Goal: Task Accomplishment & Management: Manage account settings

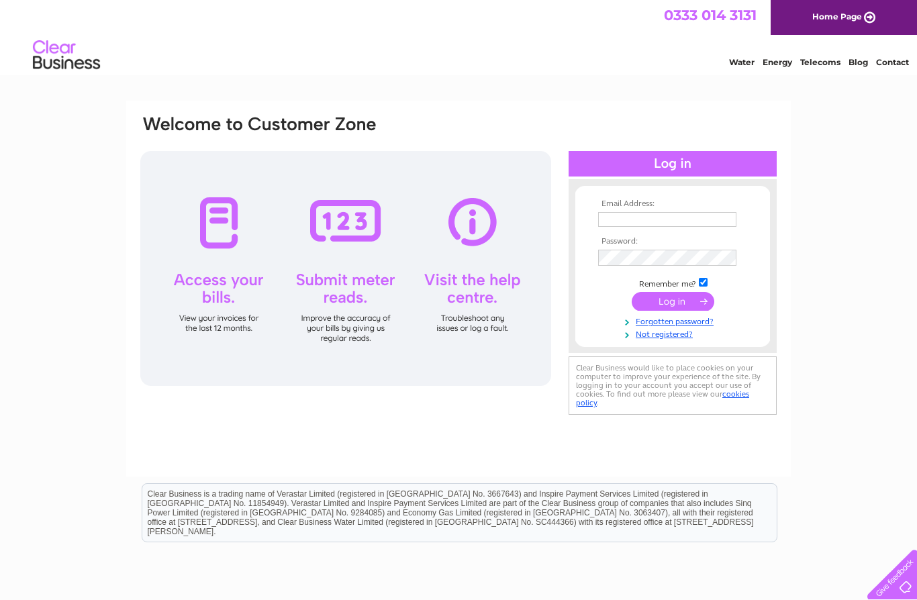
click at [633, 221] on input "text" at bounding box center [667, 219] width 138 height 15
type input "Cl"
click at [622, 224] on input "text" at bounding box center [667, 219] width 138 height 15
click at [634, 260] on tbody "Email Address: Chr£[DOMAIN_NAME] Password: Remember me?" at bounding box center [673, 270] width 156 height 142
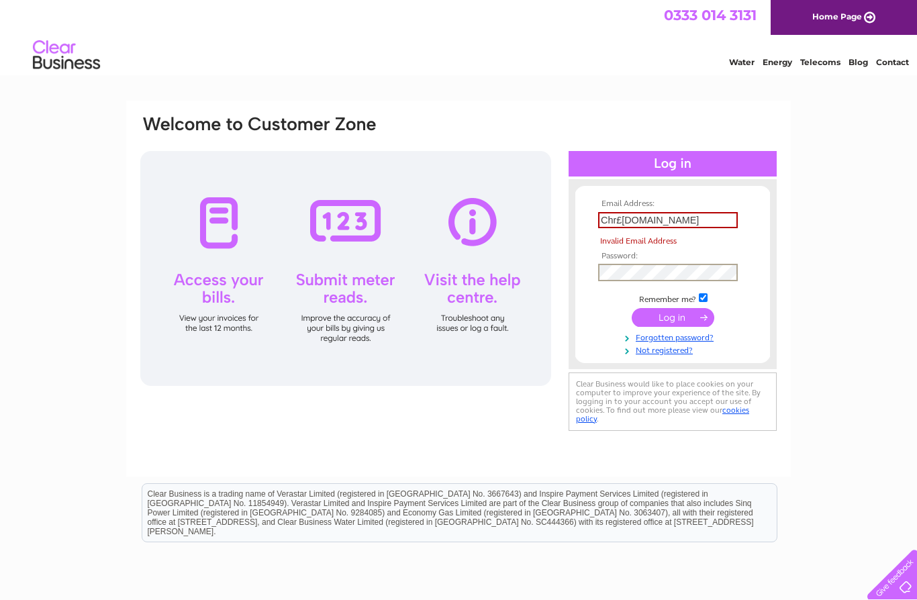
click at [623, 218] on input "Chr£[DOMAIN_NAME]" at bounding box center [668, 220] width 140 height 16
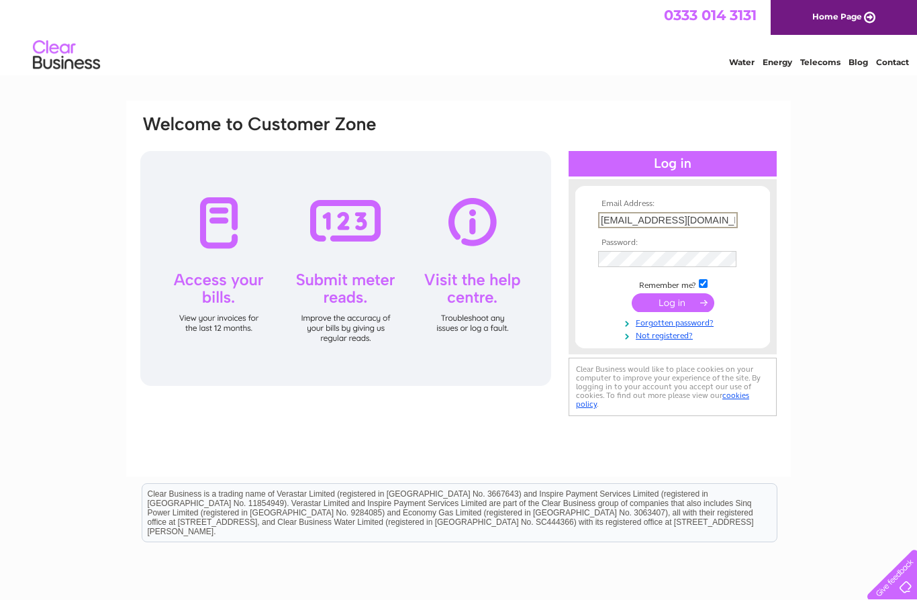
type input "[EMAIL_ADDRESS][DOMAIN_NAME]"
click at [681, 305] on input "submit" at bounding box center [673, 302] width 83 height 19
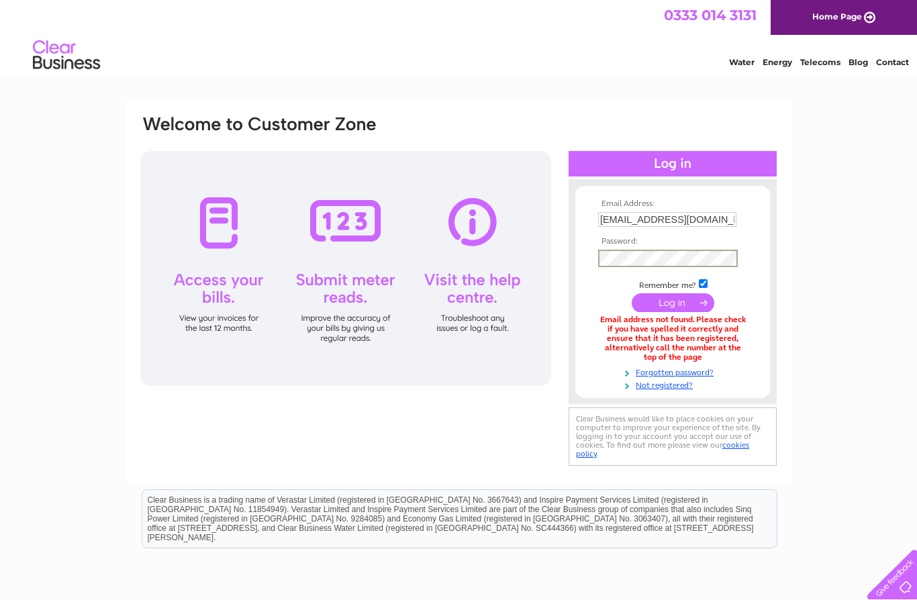
click at [611, 213] on input "[EMAIL_ADDRESS][DOMAIN_NAME]" at bounding box center [667, 219] width 138 height 15
type input "[EMAIL_ADDRESS][DOMAIN_NAME]"
